Goal: Obtain resource: Obtain resource

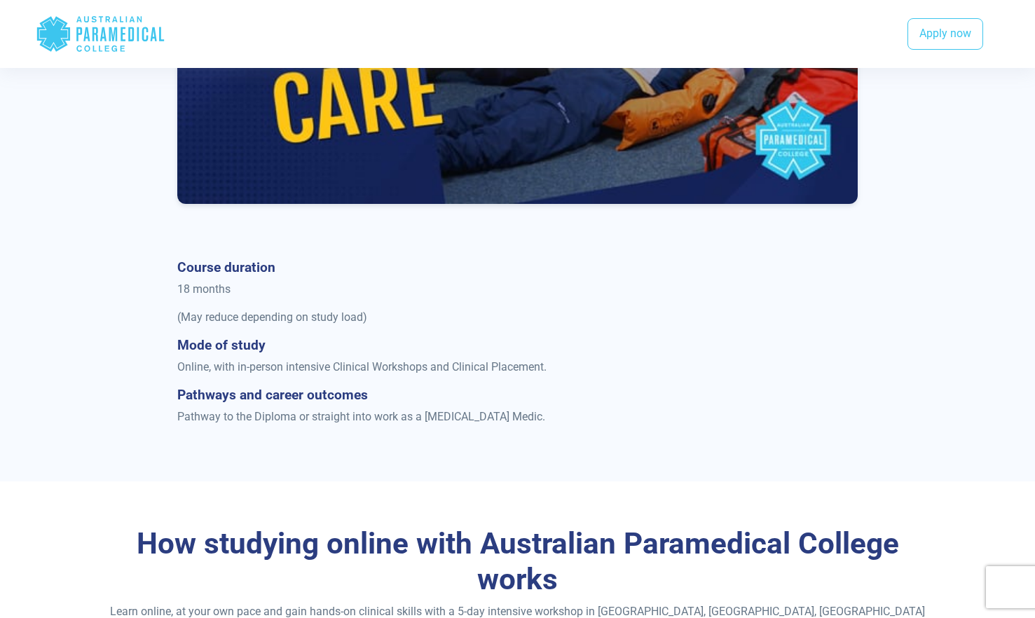
scroll to position [841, 0]
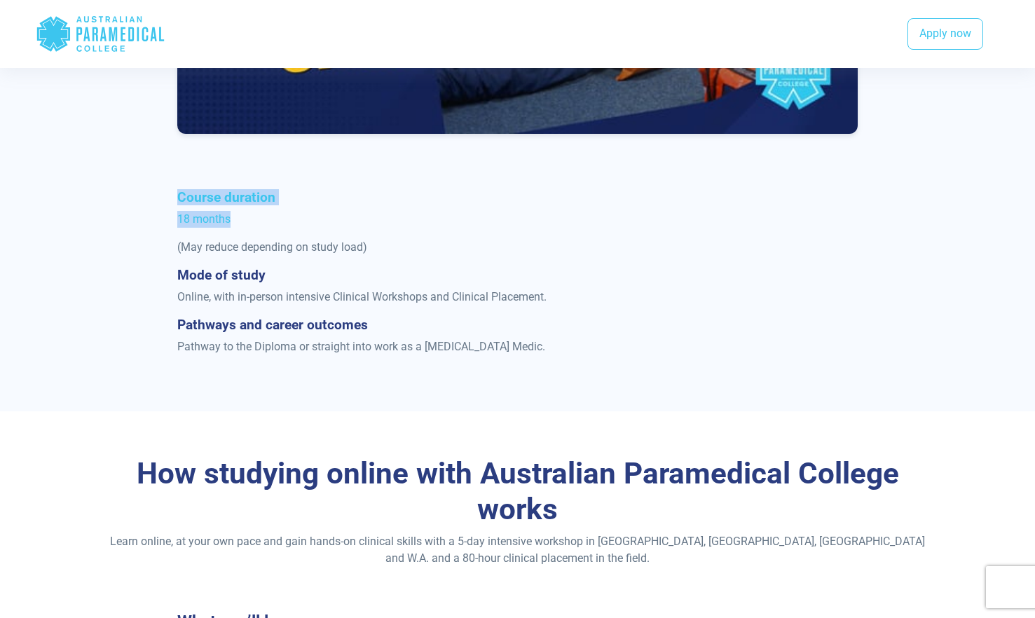
drag, startPoint x: 174, startPoint y: 201, endPoint x: 268, endPoint y: 214, distance: 95.4
click at [268, 214] on div "Course duration 18 months (May reduce depending on study load) Mode of study On…" at bounding box center [517, 277] width 697 height 177
drag, startPoint x: 268, startPoint y: 214, endPoint x: 324, endPoint y: 280, distance: 86.5
click at [324, 280] on h4 "Mode of study" at bounding box center [517, 275] width 680 height 16
drag, startPoint x: 171, startPoint y: 302, endPoint x: 593, endPoint y: 343, distance: 424.4
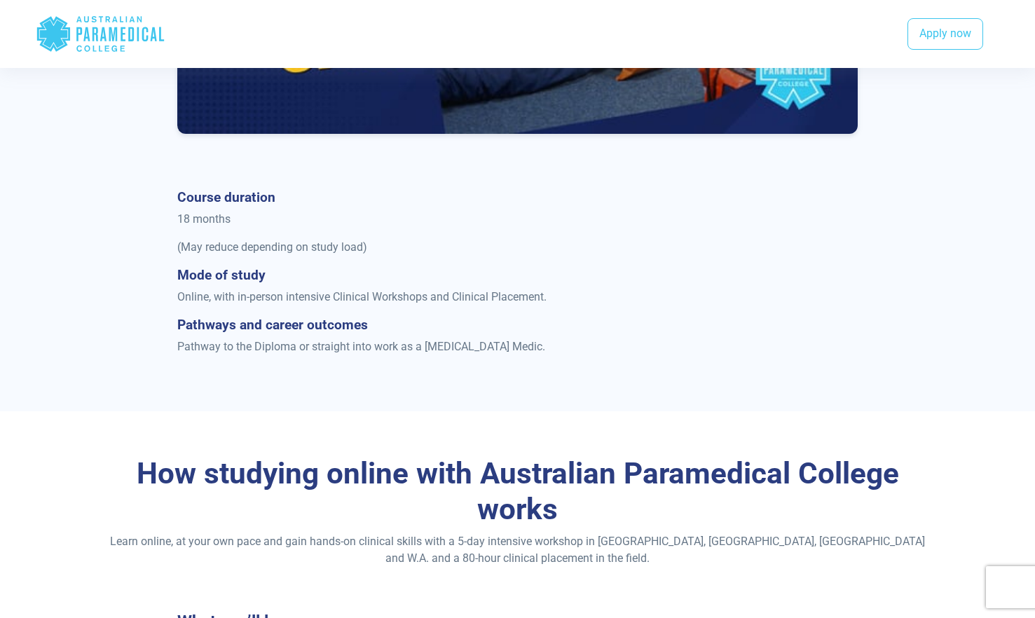
click at [593, 343] on div "Course duration 18 months (May reduce depending on study load) Mode of study On…" at bounding box center [517, 277] width 697 height 177
click at [593, 345] on p "Pathway to the Diploma or straight into work as a [MEDICAL_DATA] Medic." at bounding box center [517, 346] width 680 height 17
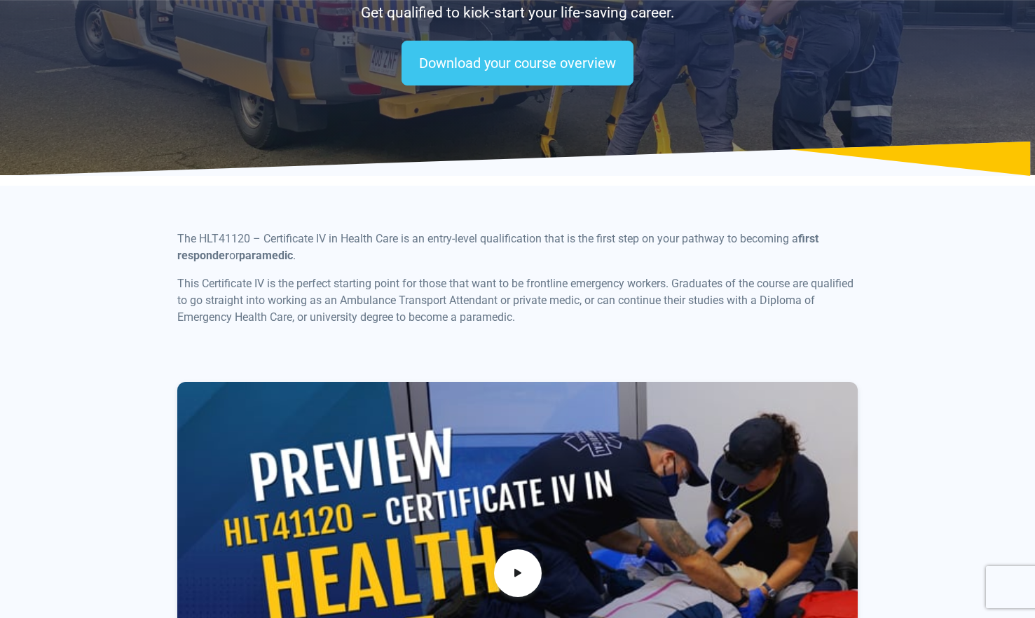
scroll to position [0, 0]
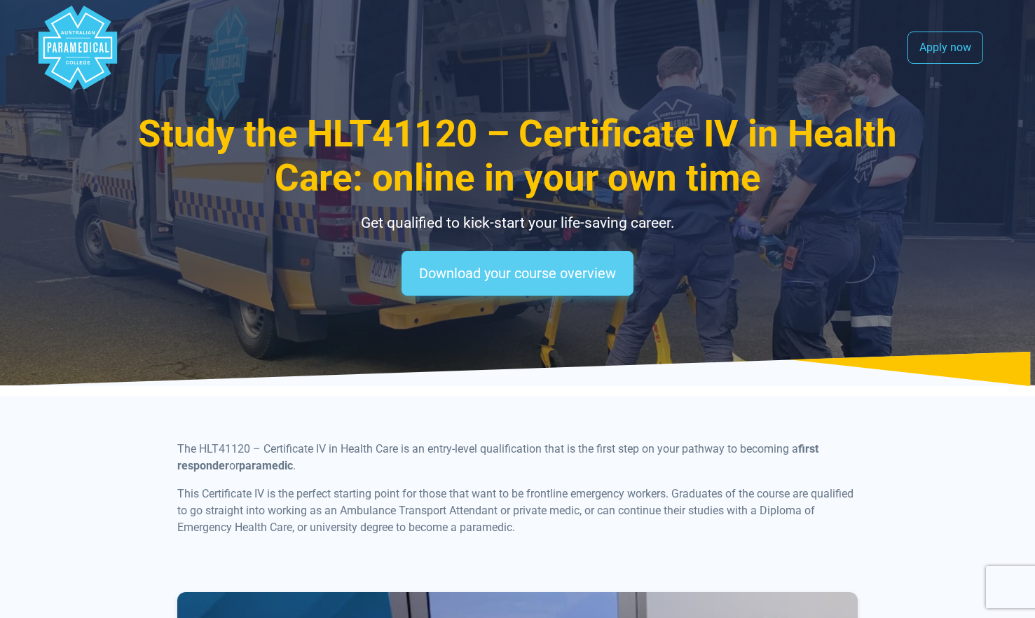
click at [529, 284] on link "Download your course overview" at bounding box center [517, 273] width 232 height 45
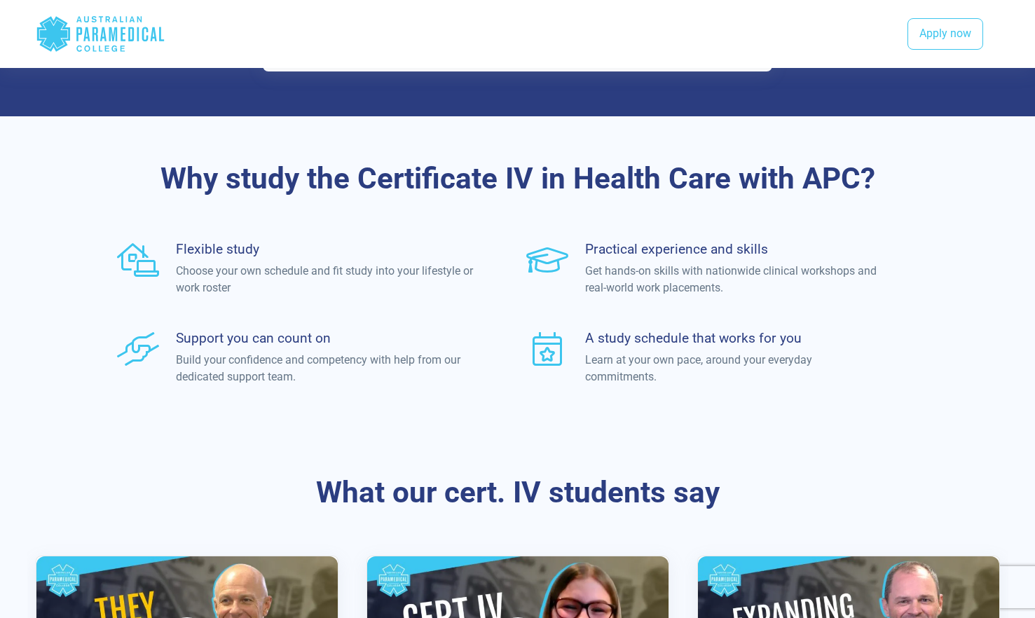
scroll to position [1717, 0]
